Goal: Task Accomplishment & Management: Complete application form

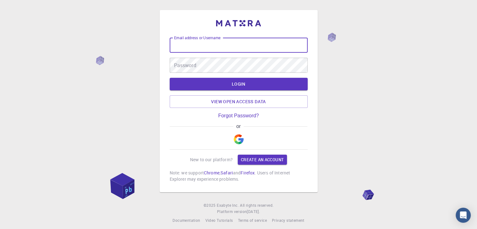
drag, startPoint x: 0, startPoint y: 0, endPoint x: 246, endPoint y: 42, distance: 249.5
click at [246, 42] on input "Email address or Username" at bounding box center [239, 45] width 138 height 15
type input "[EMAIL_ADDRESS][DOMAIN_NAME]"
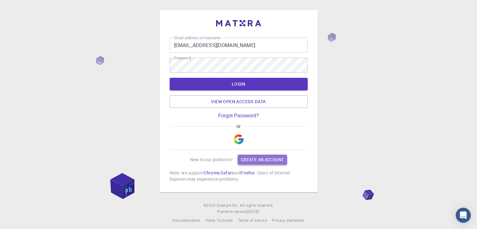
click at [273, 160] on link "Create an account" at bounding box center [262, 160] width 49 height 10
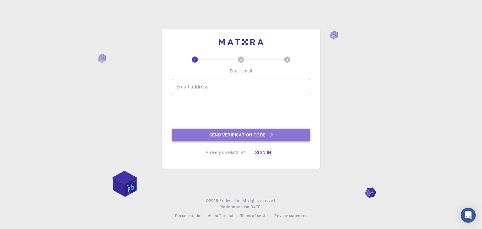
click at [229, 135] on button "Send verification code" at bounding box center [241, 135] width 138 height 13
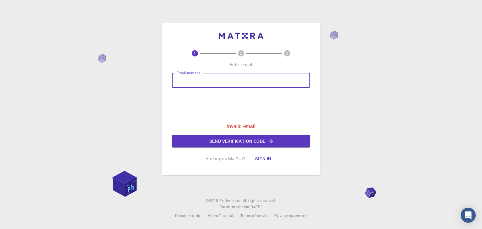
click at [225, 82] on input "Email address" at bounding box center [241, 80] width 138 height 15
type input "lo"
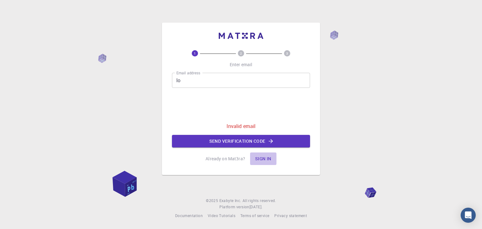
click at [266, 158] on button "Sign in" at bounding box center [263, 158] width 26 height 13
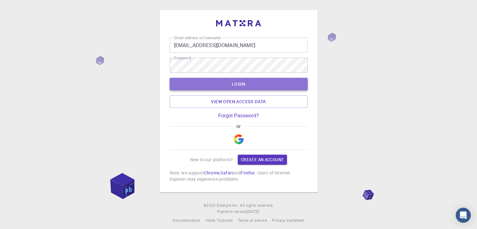
click at [254, 84] on button "LOGIN" at bounding box center [239, 84] width 138 height 13
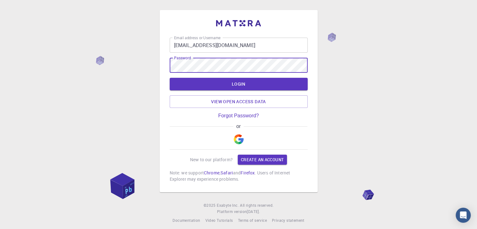
click at [170, 78] on button "LOGIN" at bounding box center [239, 84] width 138 height 13
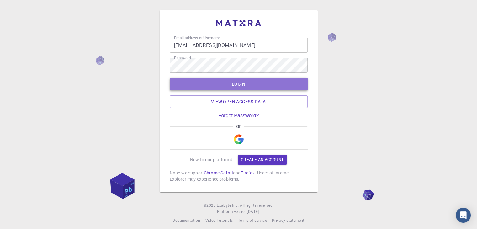
click at [249, 85] on button "LOGIN" at bounding box center [239, 84] width 138 height 13
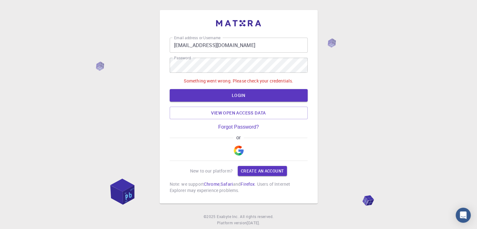
click at [333, 79] on div "Email address or Username [EMAIL_ADDRESS][DOMAIN_NAME] Email address or Usernam…" at bounding box center [238, 122] width 477 height 245
